Goal: Information Seeking & Learning: Check status

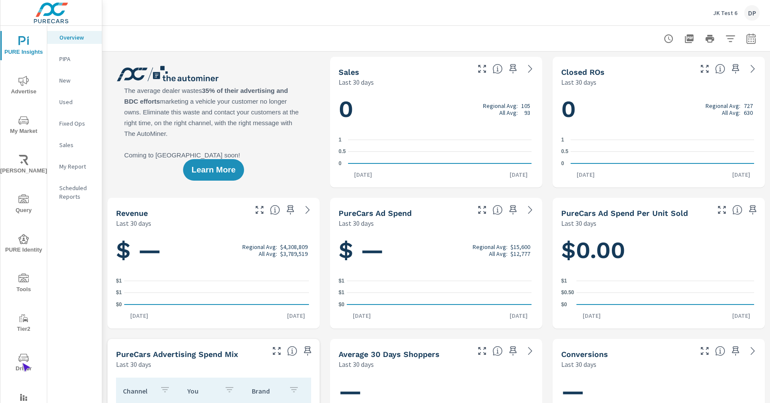
click at [22, 363] on span "Driver" at bounding box center [23, 362] width 41 height 21
